Goal: Task Accomplishment & Management: Use online tool/utility

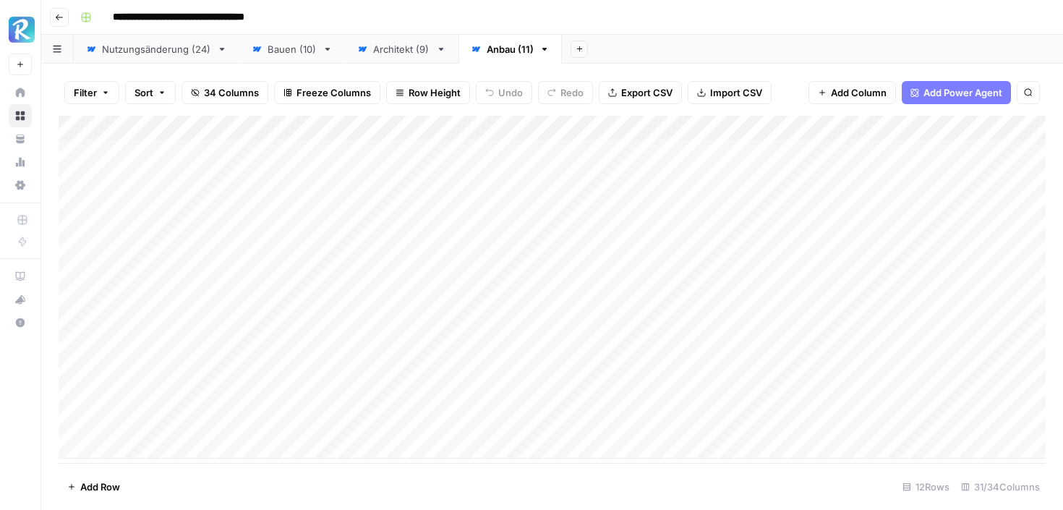
click at [400, 56] on link "Architekt (9)" at bounding box center [402, 49] width 114 height 29
click at [934, 125] on div "Add Column" at bounding box center [552, 201] width 987 height 171
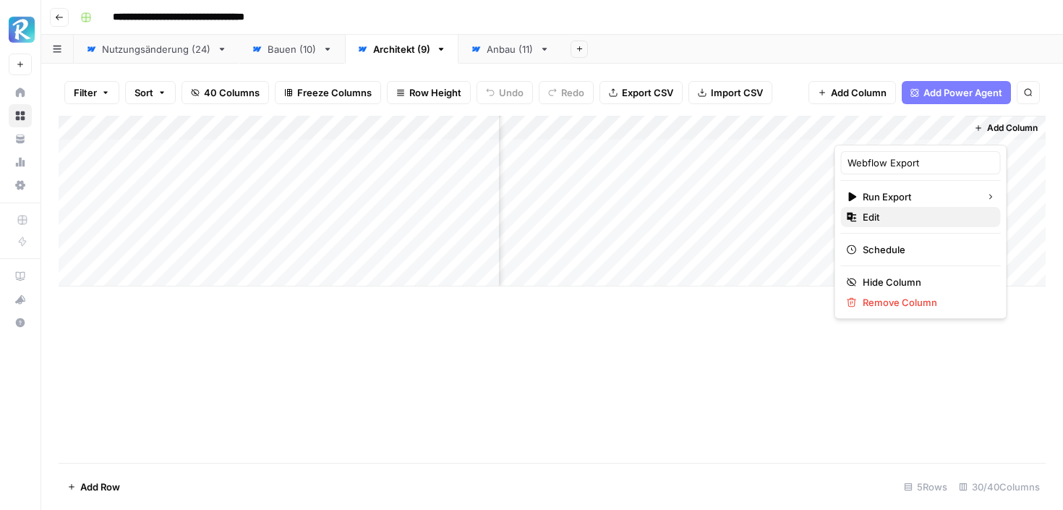
click at [897, 221] on span "Edit" at bounding box center [926, 217] width 127 height 14
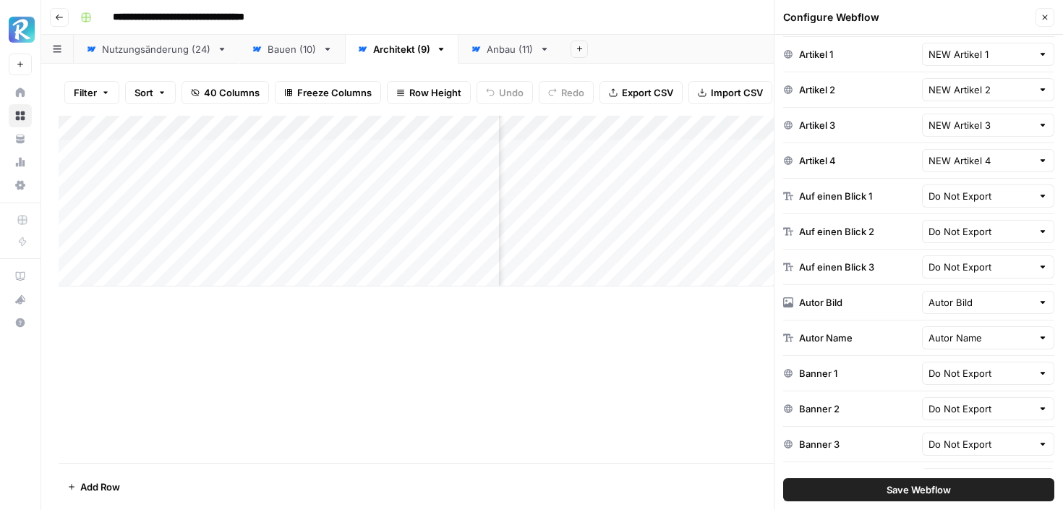
scroll to position [151, 0]
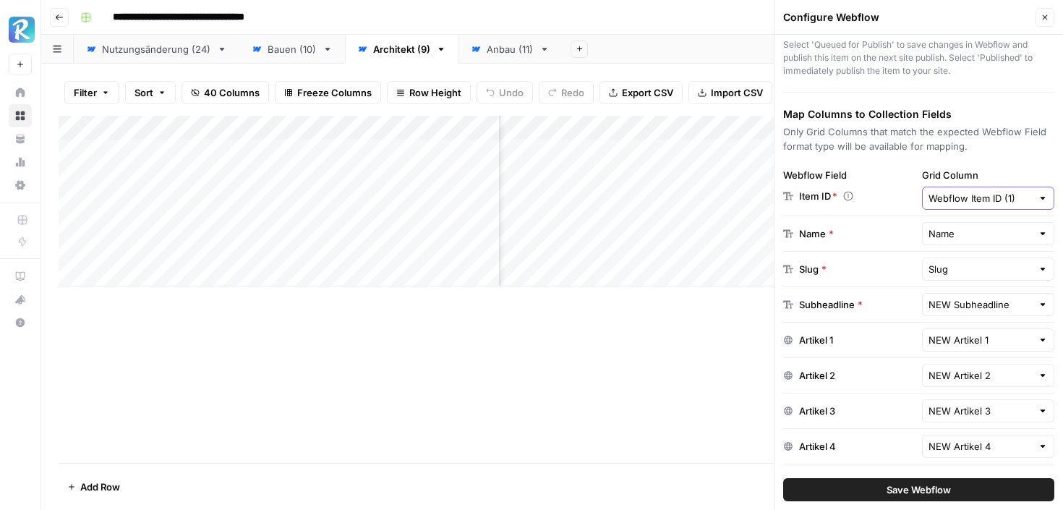
click at [966, 195] on input "Webflow Item ID (1)" at bounding box center [981, 198] width 104 height 14
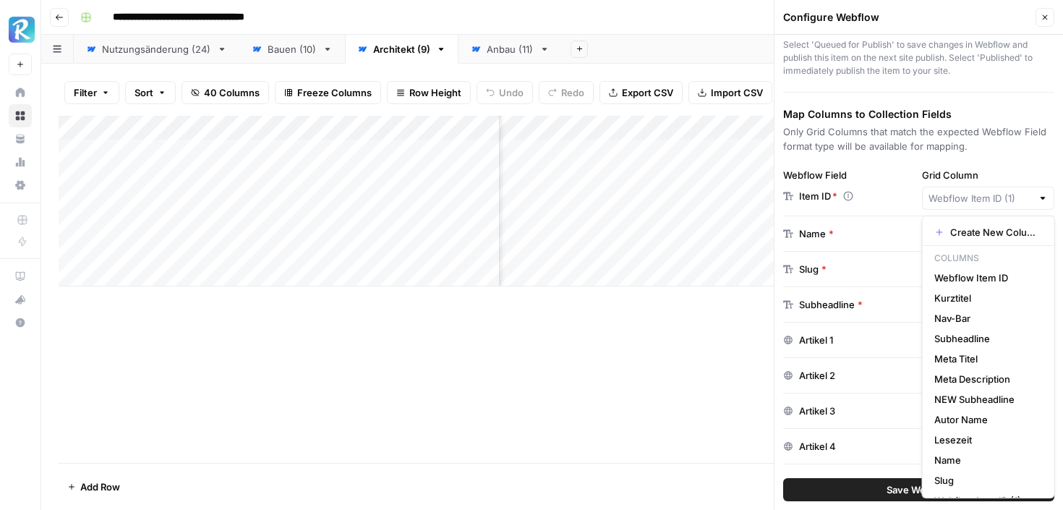
click at [1009, 146] on p "Only Grid Columns that match the expected Webflow Field format type will be ava…" at bounding box center [918, 138] width 271 height 29
type input "Webflow Item ID (1)"
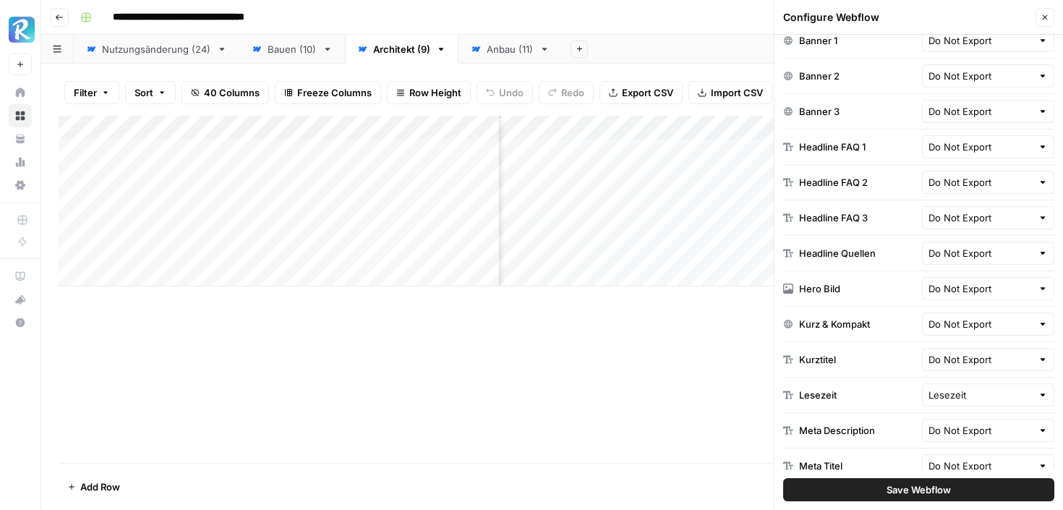
scroll to position [963, 0]
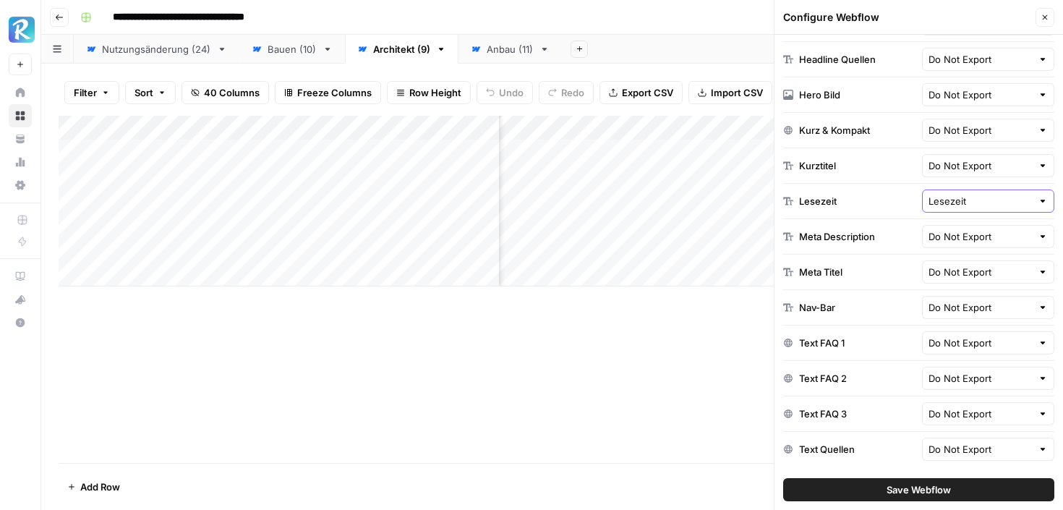
click at [965, 200] on input "Lesezeit" at bounding box center [981, 201] width 104 height 14
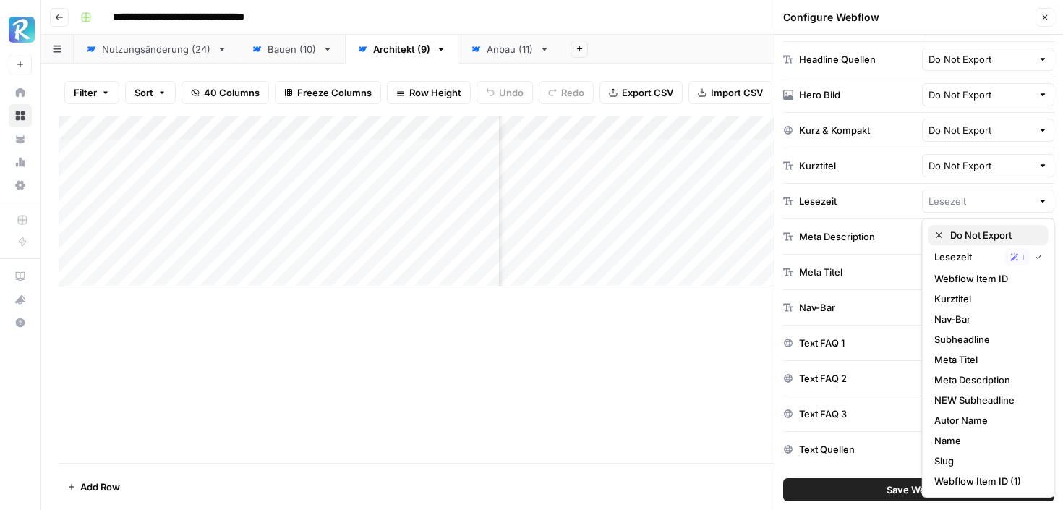
click at [960, 239] on span "Do Not Export" at bounding box center [993, 235] width 87 height 14
type input "Do Not Export"
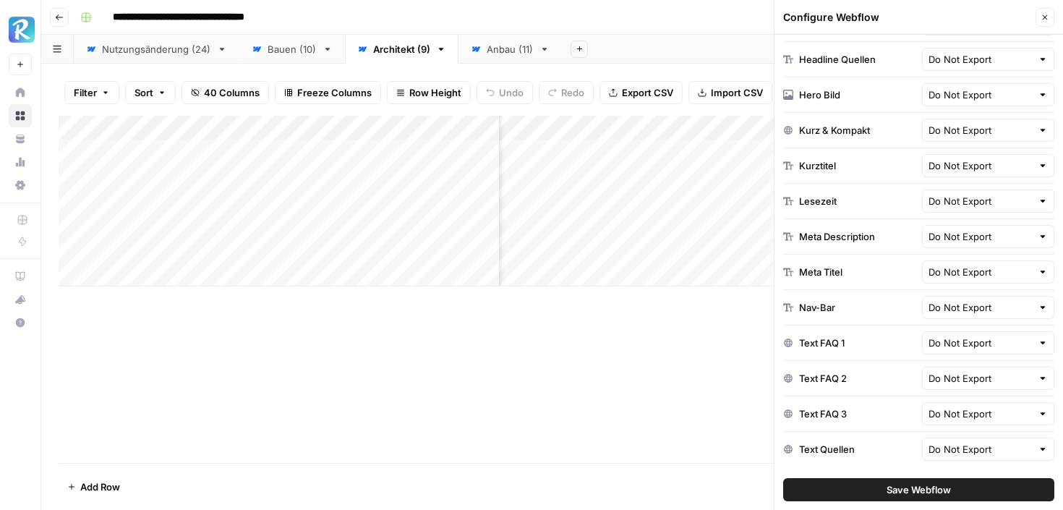
click at [767, 415] on div "Add Column" at bounding box center [552, 289] width 987 height 347
click at [861, 481] on button "Save Webflow" at bounding box center [918, 489] width 271 height 23
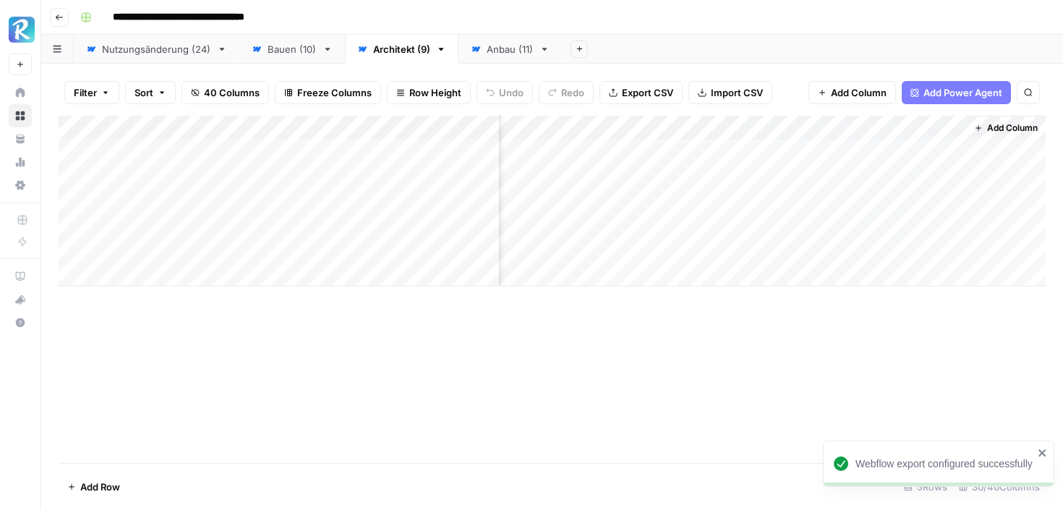
click at [933, 128] on div "Add Column" at bounding box center [552, 201] width 987 height 171
click at [884, 219] on span "Edit" at bounding box center [926, 217] width 127 height 14
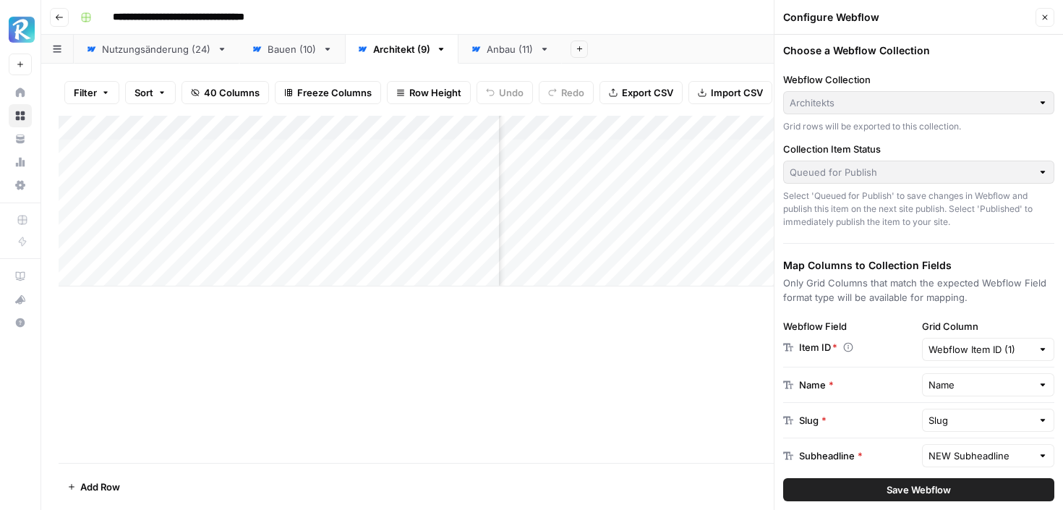
click at [700, 396] on div "Add Column" at bounding box center [552, 289] width 987 height 347
click at [1049, 14] on button "Close" at bounding box center [1045, 17] width 19 height 19
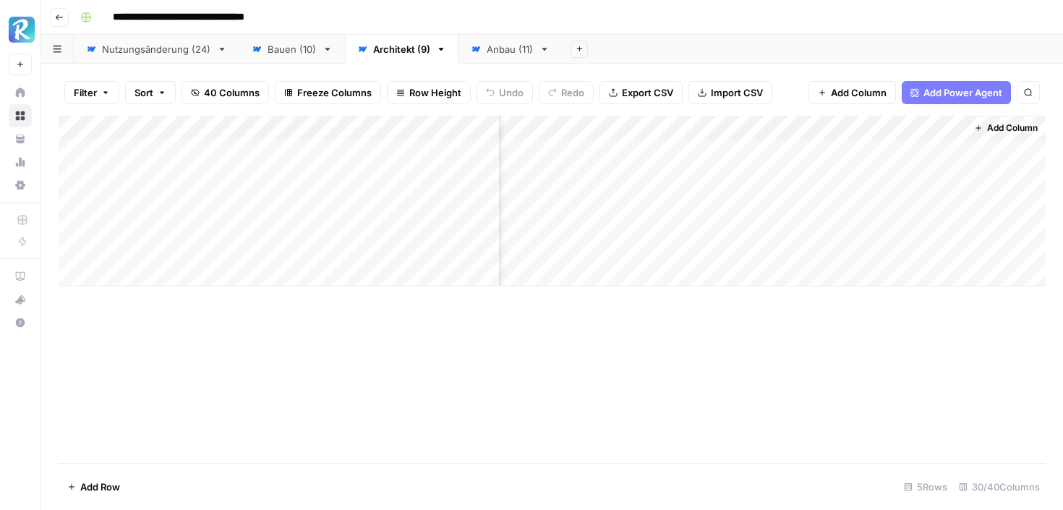
click at [956, 127] on div "Add Column" at bounding box center [552, 201] width 987 height 171
click at [960, 158] on span "All Rows" at bounding box center [1000, 161] width 91 height 14
click at [938, 122] on div "Add Column" at bounding box center [552, 201] width 987 height 171
click at [899, 224] on button "Edit" at bounding box center [921, 217] width 160 height 20
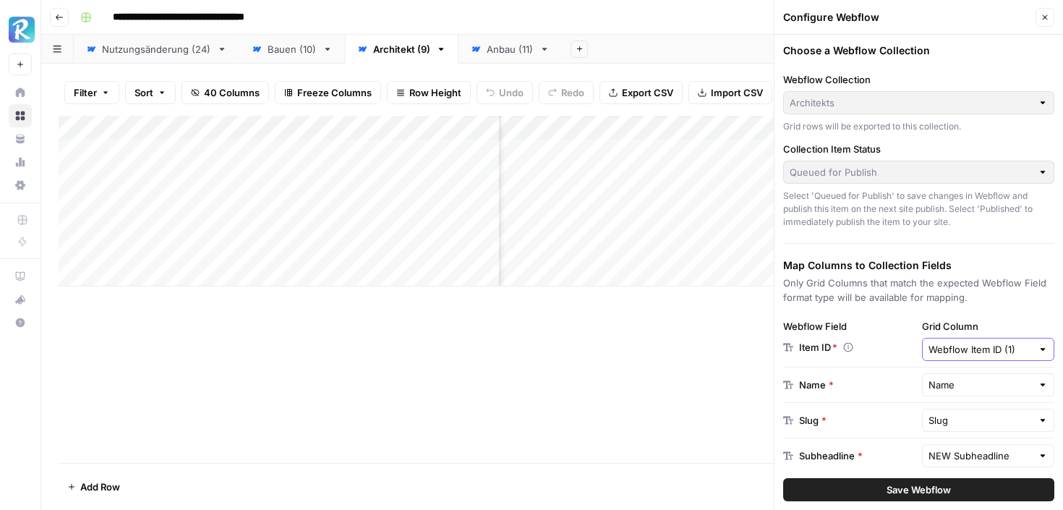
click at [978, 356] on input "Webflow Item ID (1)" at bounding box center [981, 349] width 104 height 14
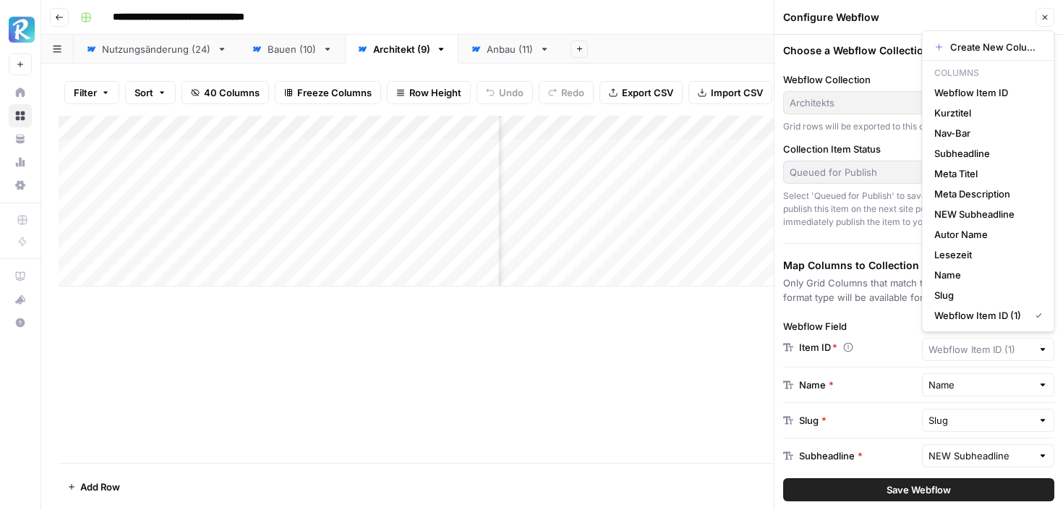
type input "Webflow Item ID"
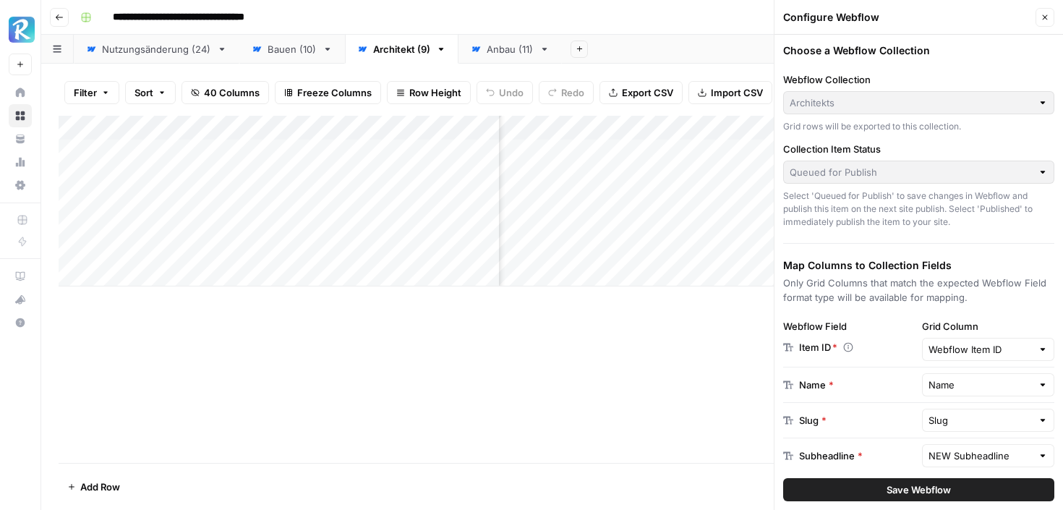
click at [889, 492] on span "Save Webflow" at bounding box center [919, 489] width 64 height 14
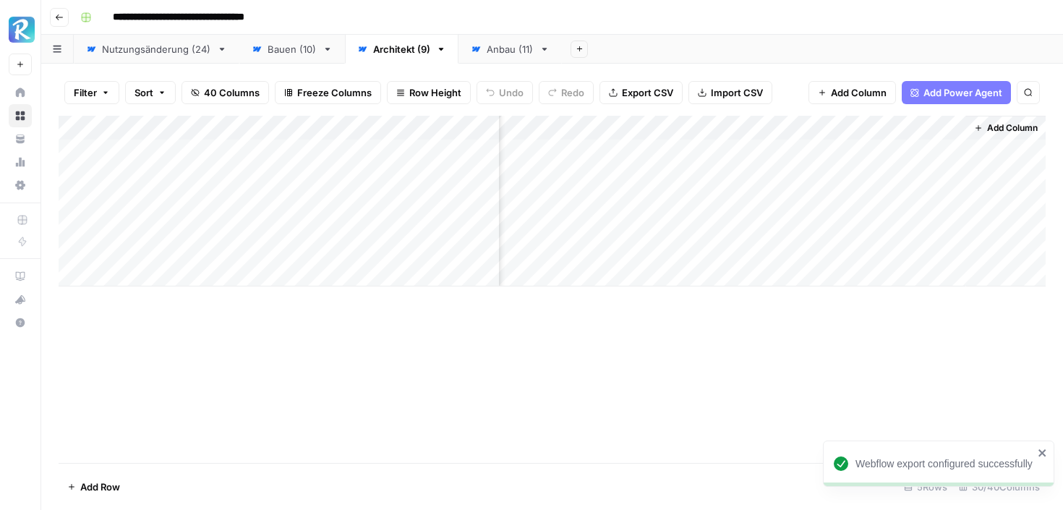
click at [952, 127] on div "Add Column" at bounding box center [552, 201] width 987 height 171
click at [961, 155] on span "All Rows" at bounding box center [1000, 161] width 91 height 14
click at [934, 127] on div "Add Column" at bounding box center [552, 201] width 987 height 171
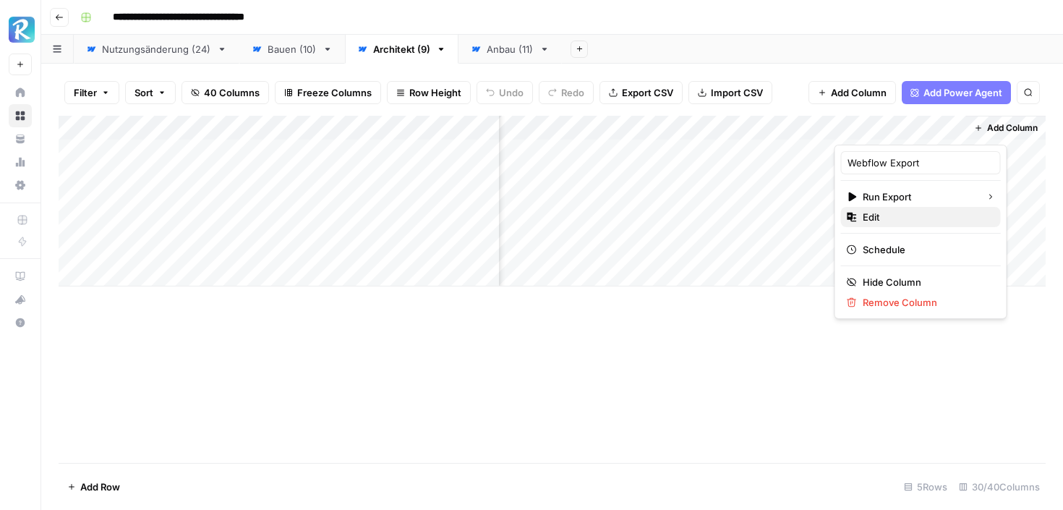
click at [880, 213] on span "Edit" at bounding box center [926, 217] width 127 height 14
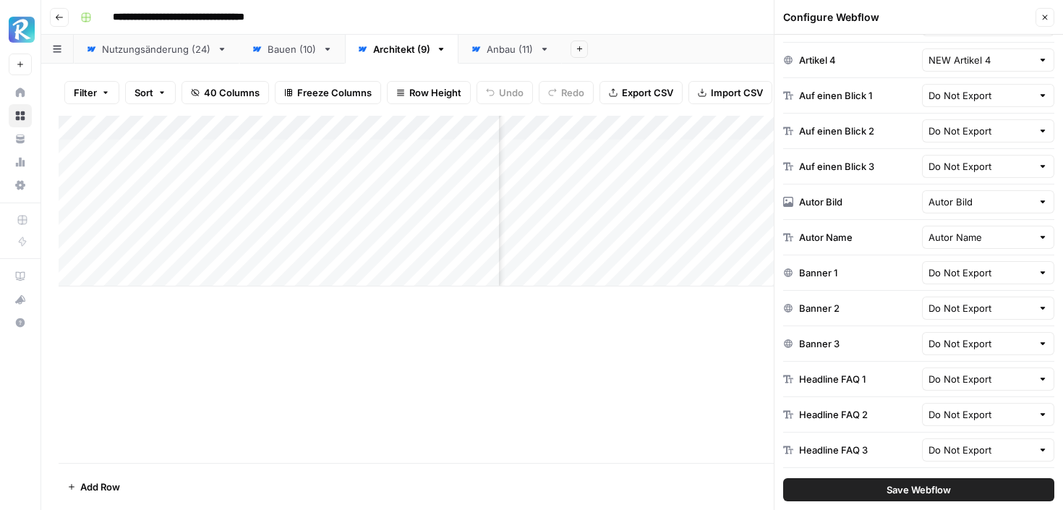
scroll to position [610, 0]
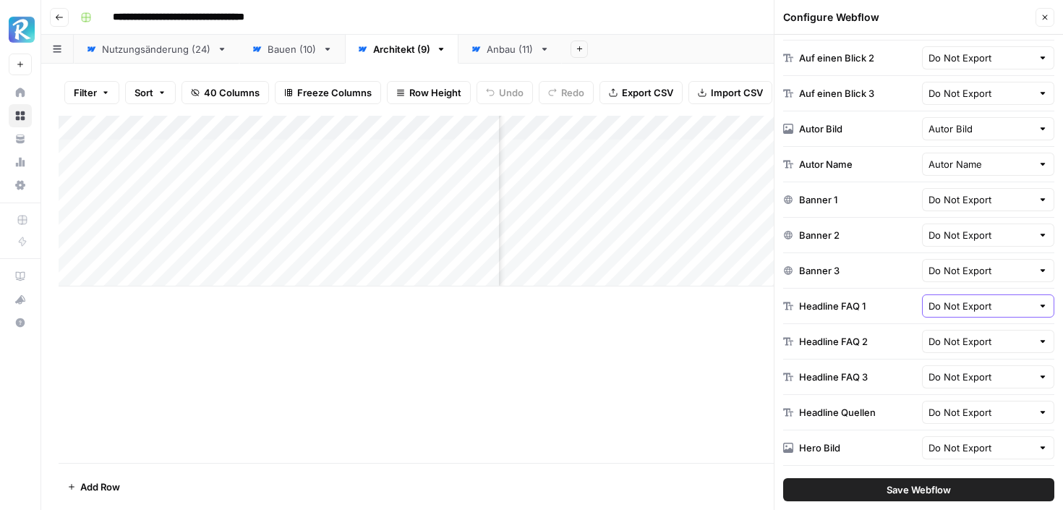
click at [942, 303] on input "Do Not Export" at bounding box center [981, 306] width 104 height 14
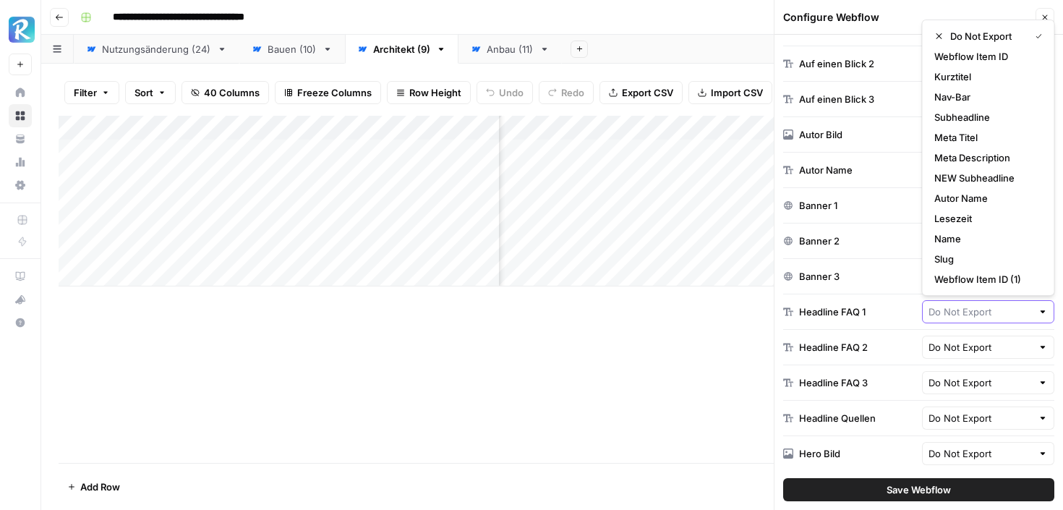
scroll to position [603, 0]
click at [976, 35] on span "Do Not Export" at bounding box center [987, 36] width 74 height 14
type input "Do Not Export"
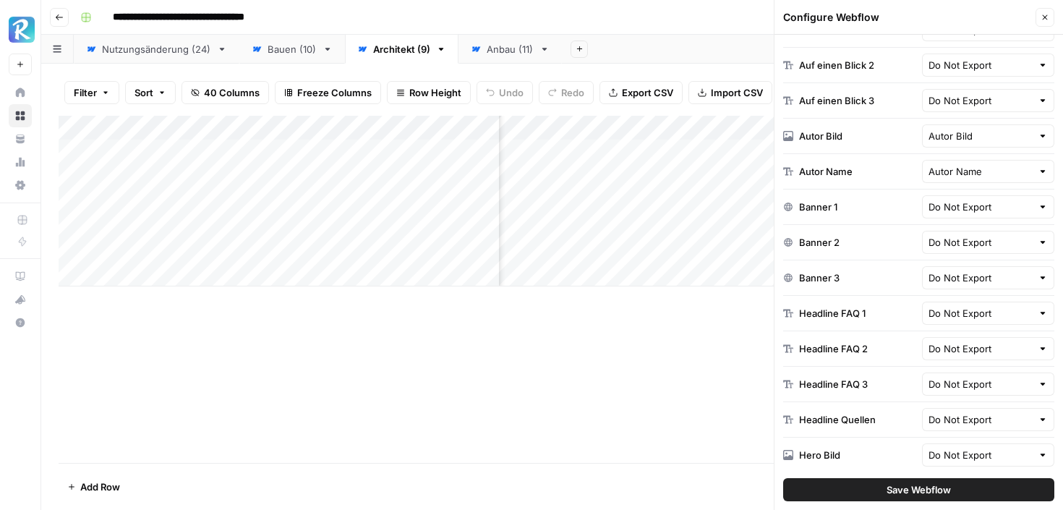
scroll to position [963, 0]
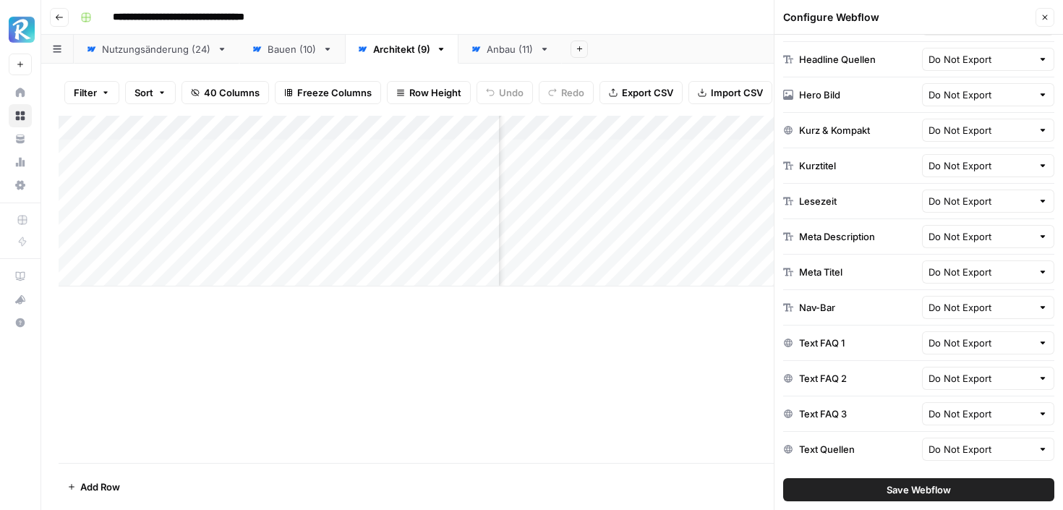
click at [882, 483] on button "Save Webflow" at bounding box center [918, 489] width 271 height 23
